Goal: Information Seeking & Learning: Understand process/instructions

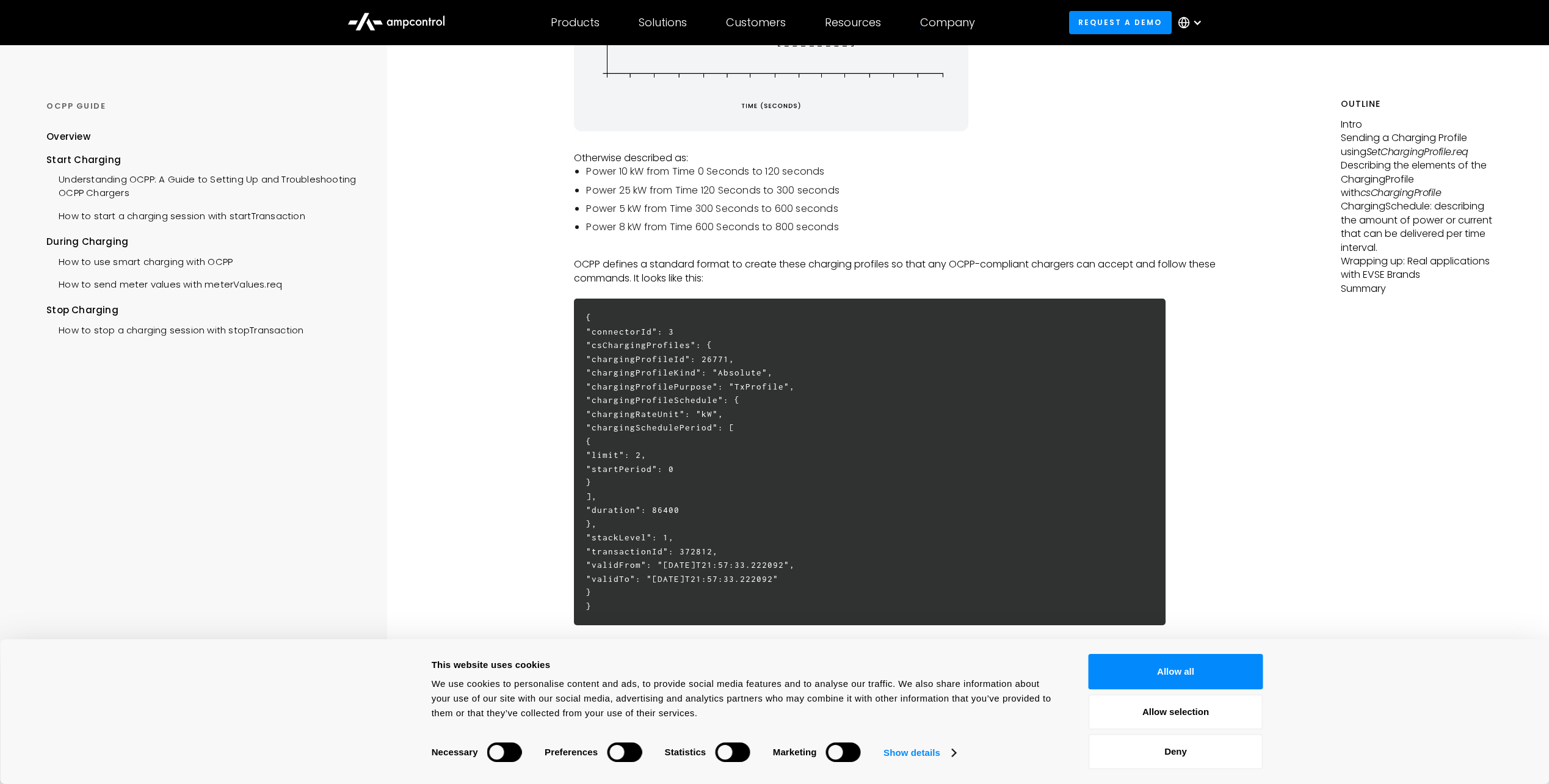
scroll to position [305, 0]
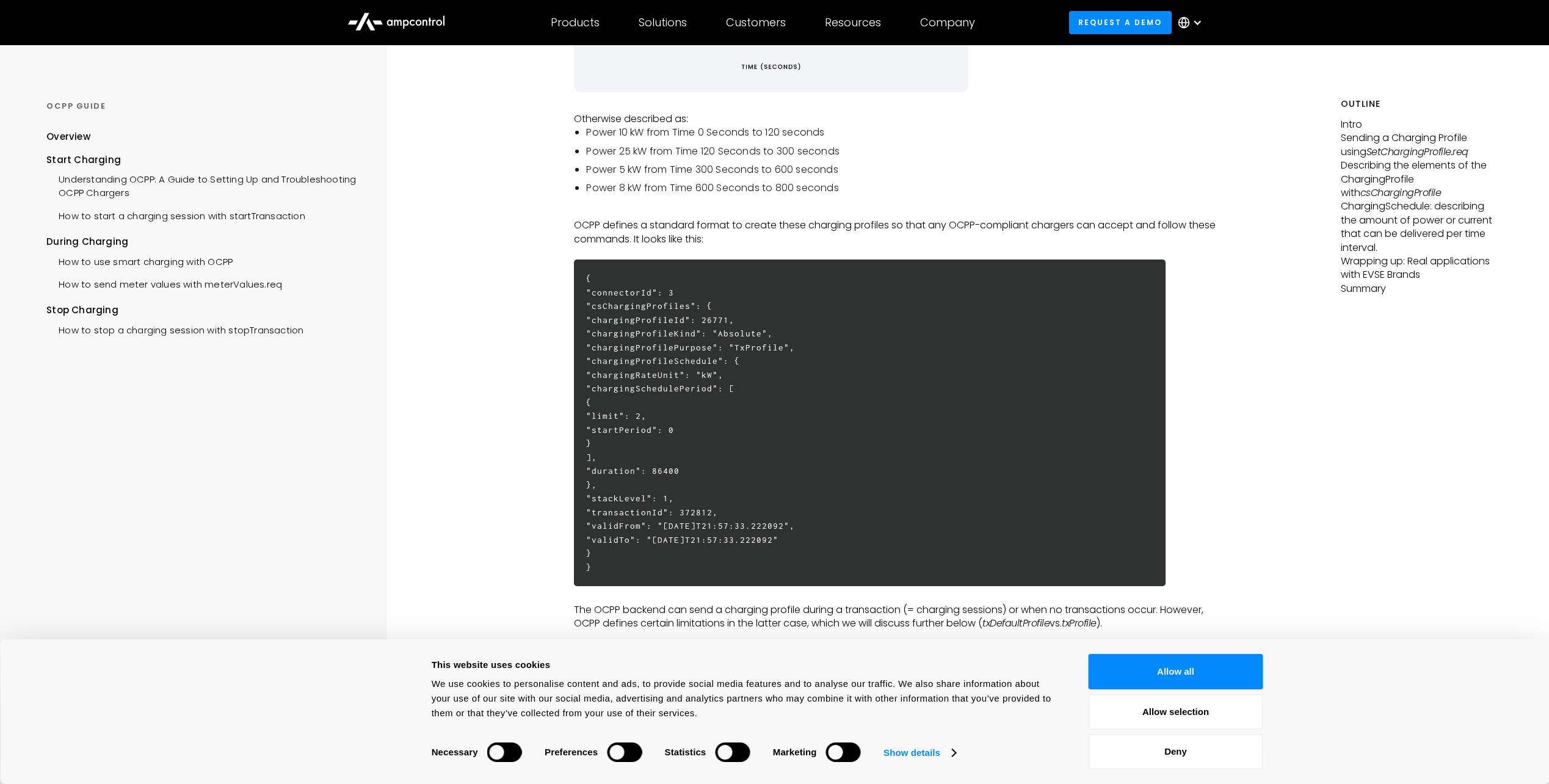
scroll to position [488, 0]
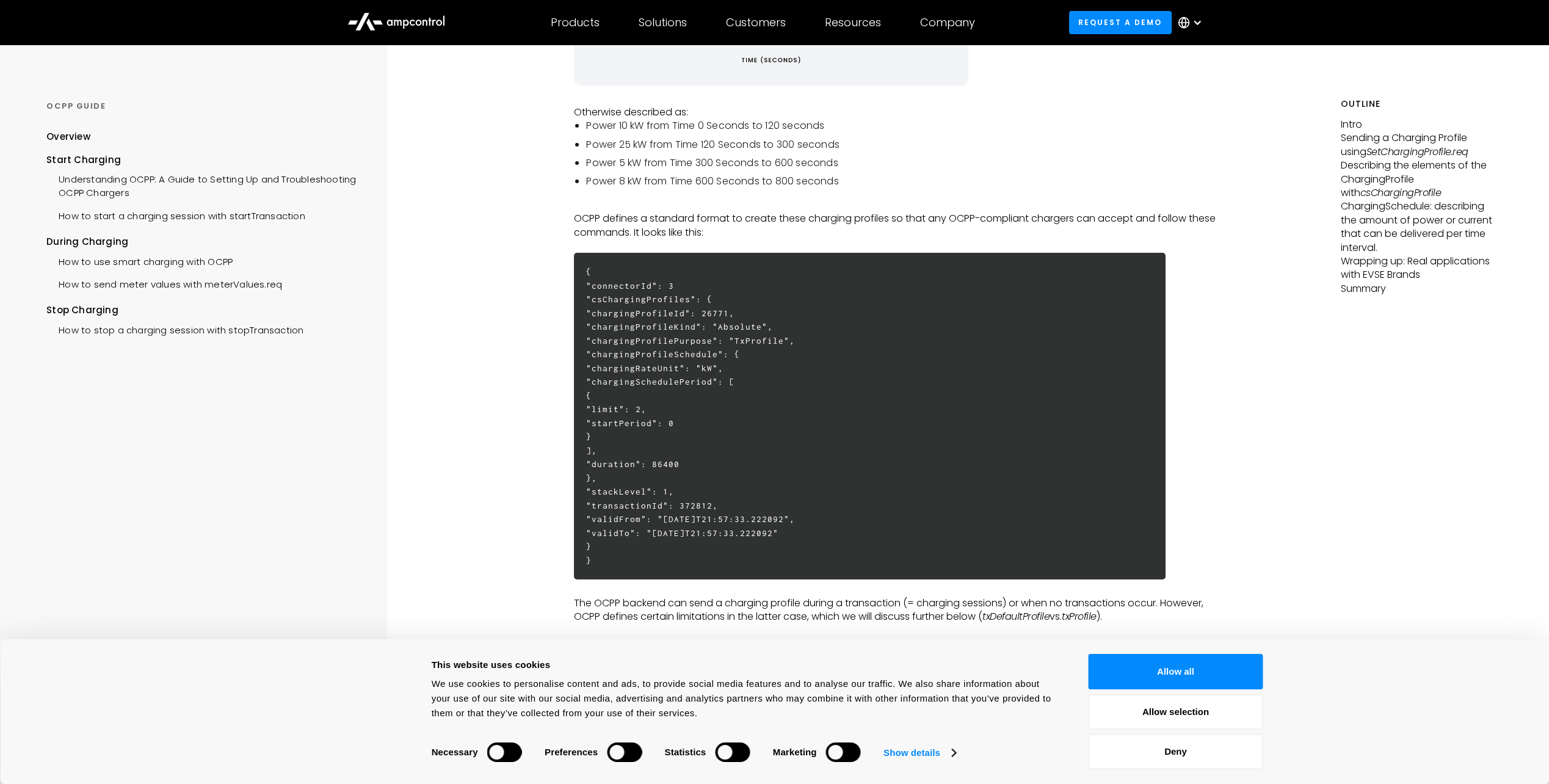
drag, startPoint x: 873, startPoint y: 533, endPoint x: 571, endPoint y: 524, distance: 302.1
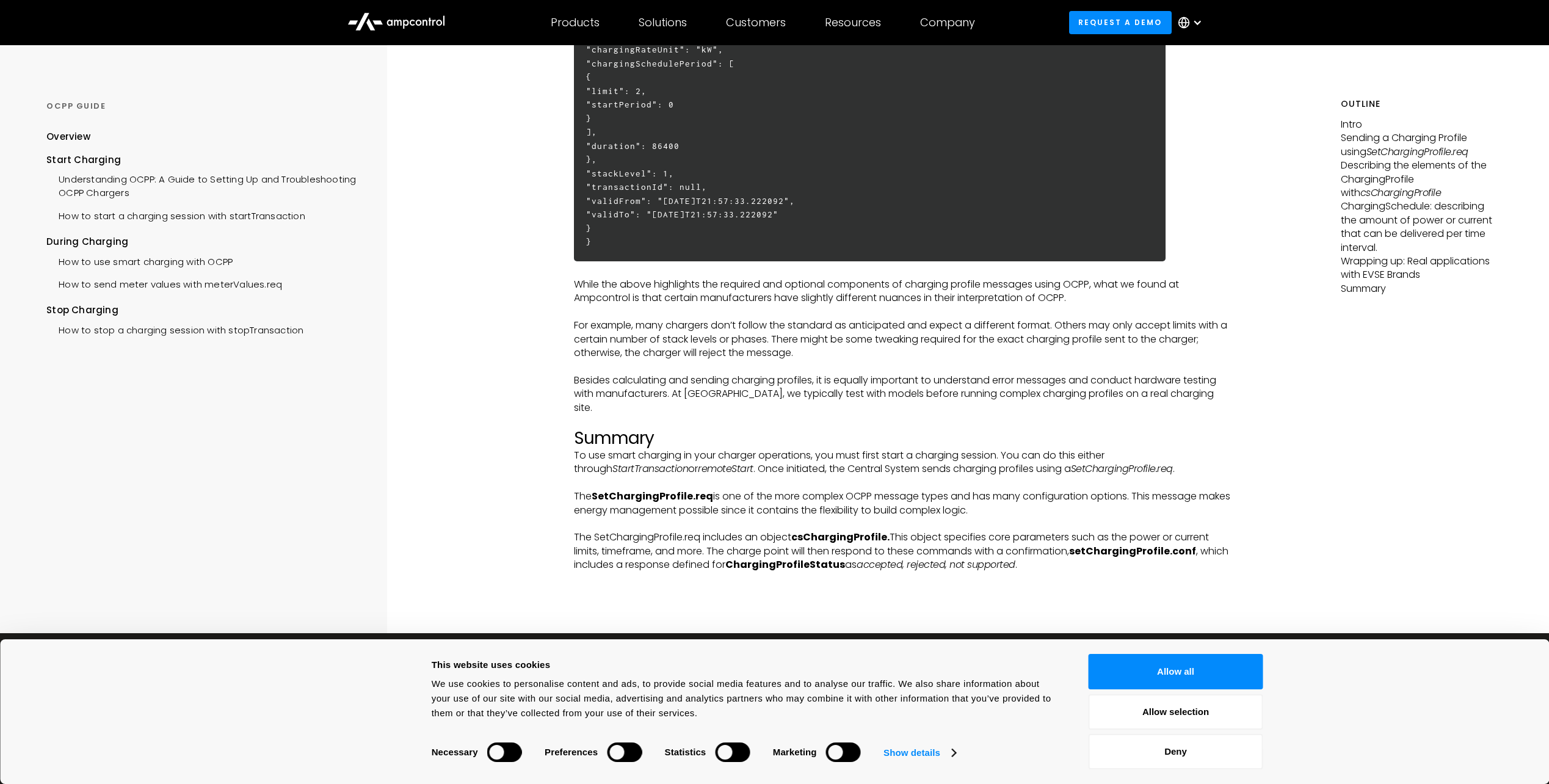
scroll to position [3784, 0]
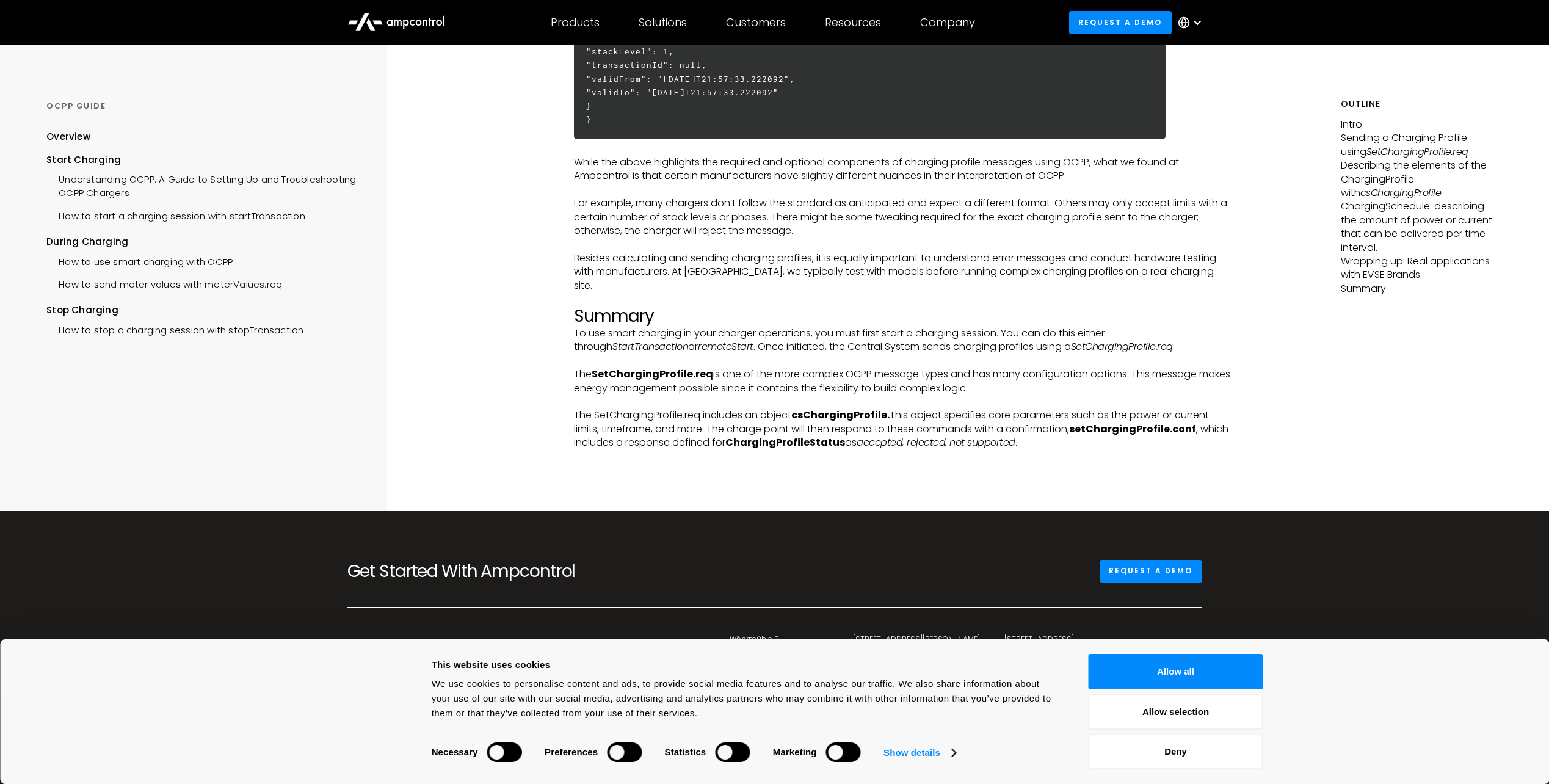
click at [1030, 276] on p "Besides calculating and sending charging profiles, it is equally important to u…" at bounding box center [902, 271] width 657 height 41
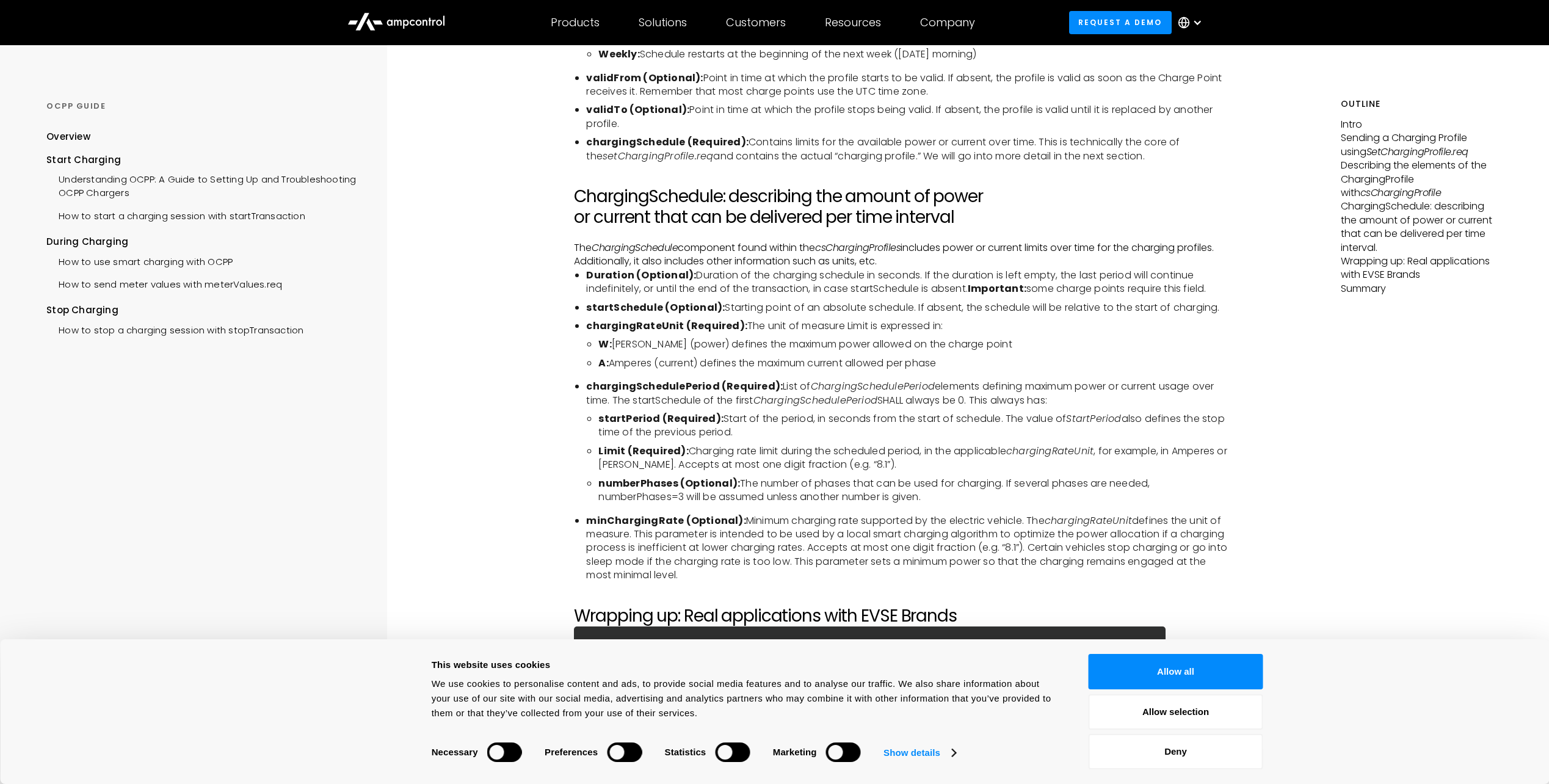
scroll to position [2930, 0]
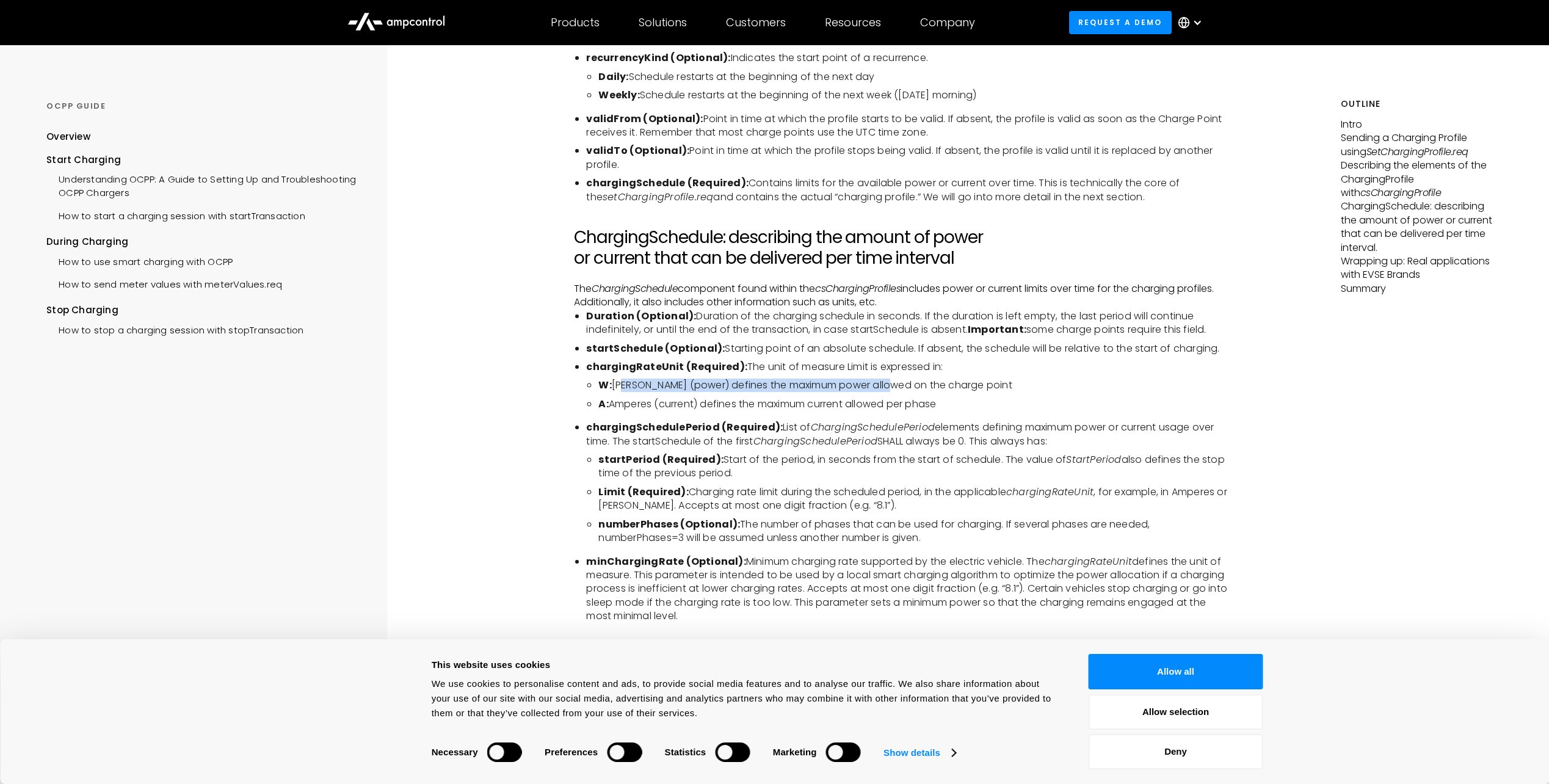
drag, startPoint x: 623, startPoint y: 383, endPoint x: 891, endPoint y: 377, distance: 268.1
click at [891, 377] on ul "Duration (Optional): Duration of the charging schedule in seconds. If the durat…" at bounding box center [902, 466] width 657 height 314
click at [705, 357] on ul "Duration (Optional): Duration of the charging schedule in seconds. If the durat…" at bounding box center [902, 466] width 657 height 314
drag, startPoint x: 705, startPoint y: 357, endPoint x: 642, endPoint y: 389, distance: 70.7
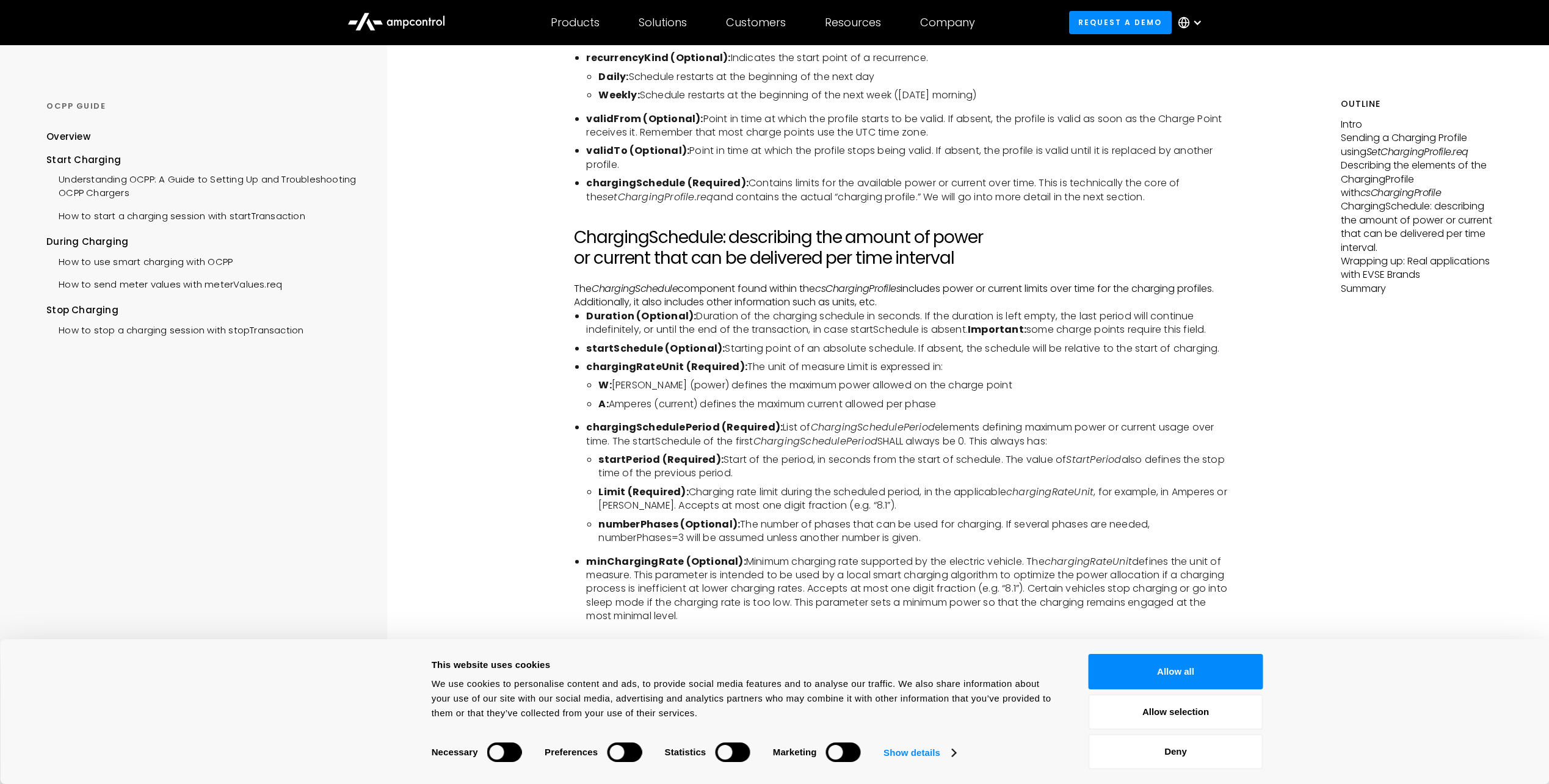
click at [642, 389] on li "W: [PERSON_NAME] (power) defines the maximum power allowed on the charge point" at bounding box center [914, 385] width 632 height 14
click at [641, 402] on li "A: Amperes (current) defines the maximum current allowed per phase" at bounding box center [914, 404] width 632 height 14
click at [650, 402] on li "A: Amperes (current) defines the maximum current allowed per phase" at bounding box center [914, 404] width 632 height 14
click at [671, 400] on li "A: Amperes (current) defines the maximum current allowed per phase" at bounding box center [914, 404] width 632 height 14
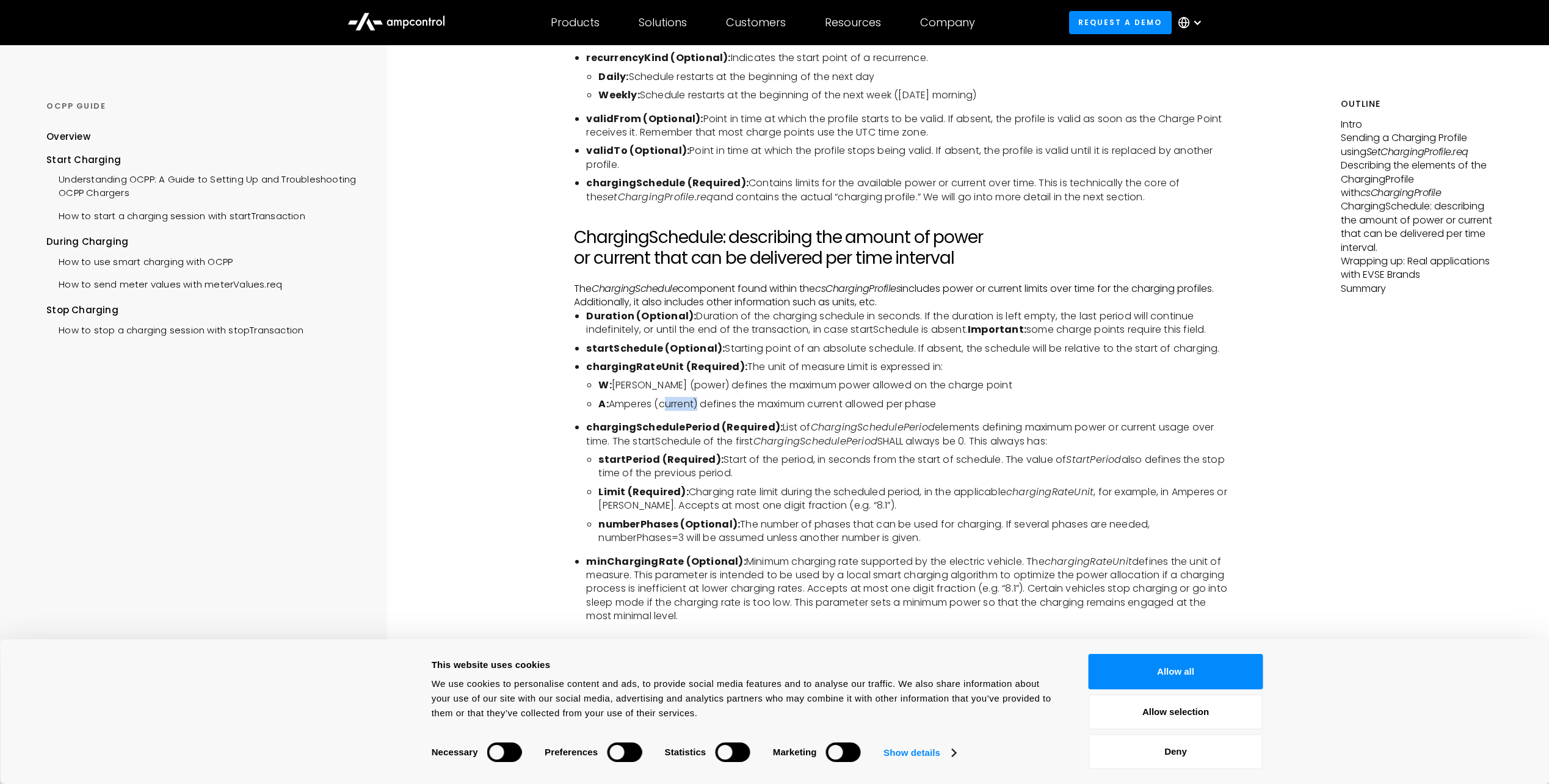
click at [671, 400] on li "A: Amperes (current) defines the maximum current allowed per phase" at bounding box center [914, 404] width 632 height 14
drag, startPoint x: 671, startPoint y: 400, endPoint x: 745, endPoint y: 422, distance: 77.2
click at [745, 422] on b "chargingSchedulePeriod (Required):" at bounding box center [684, 427] width 196 height 14
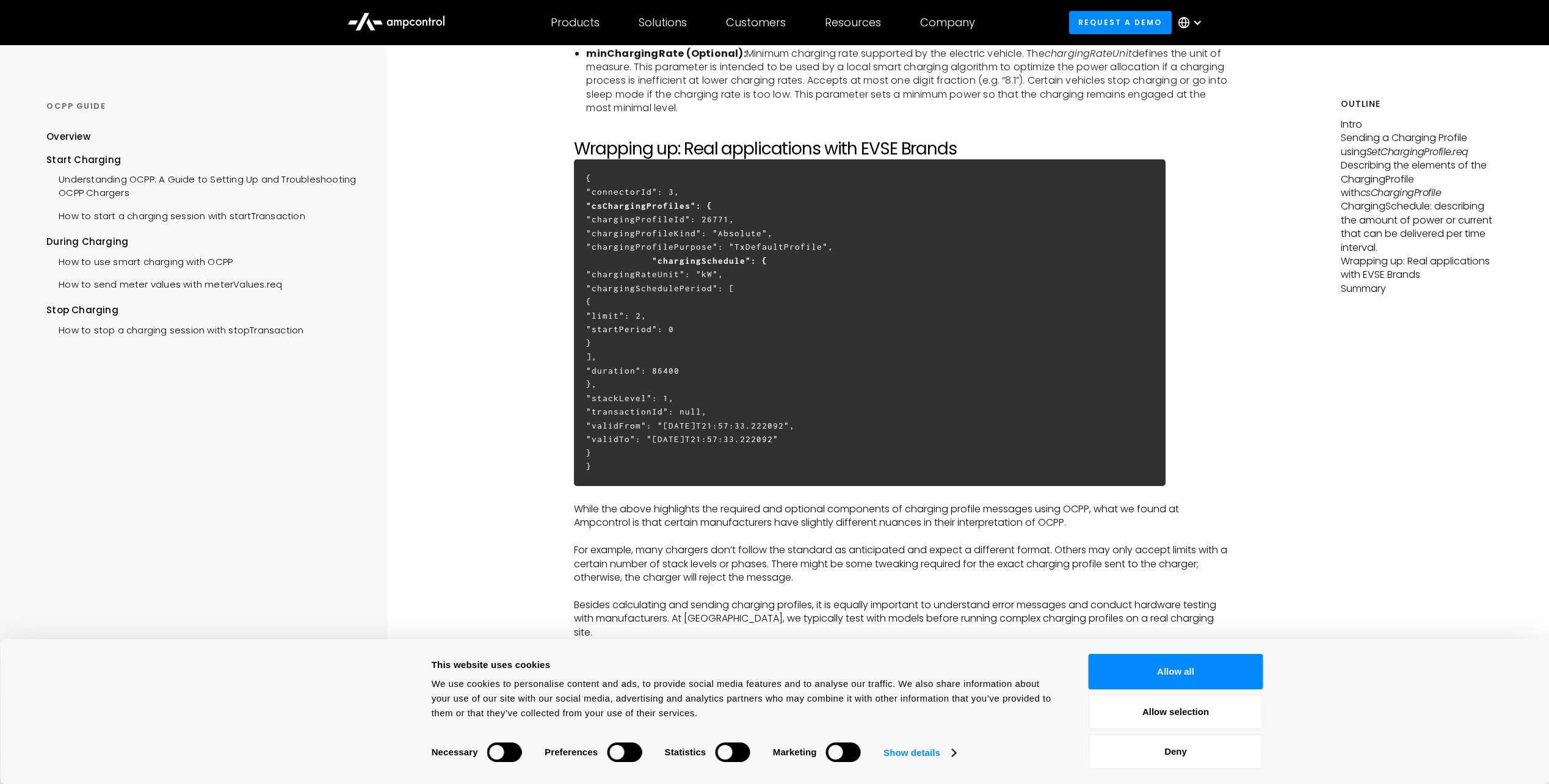
scroll to position [3480, 0]
